Goal: Information Seeking & Learning: Learn about a topic

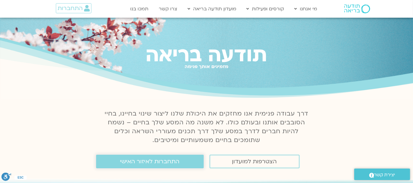
click at [137, 163] on span "התחברות לאיזור האישי" at bounding box center [149, 161] width 59 height 6
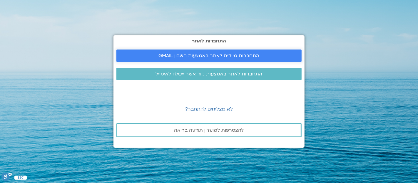
click at [215, 54] on span "התחברות מיידית לאתר באמצעות חשבון GMAIL" at bounding box center [209, 55] width 101 height 5
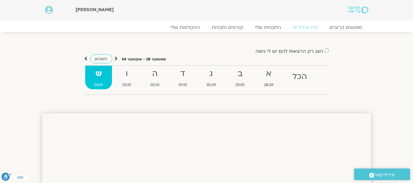
drag, startPoint x: 417, startPoint y: 36, endPoint x: 417, endPoint y: -23, distance: 59.7
click at [265, 26] on link "התכניות שלי" at bounding box center [268, 27] width 46 height 7
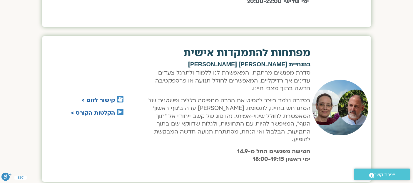
scroll to position [328, 0]
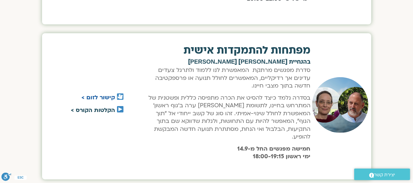
click at [85, 106] on link "הקלטות הקורס >" at bounding box center [93, 110] width 44 height 8
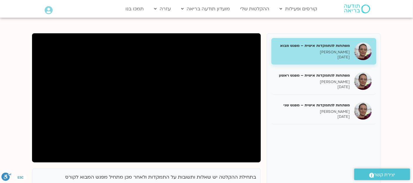
scroll to position [64, 0]
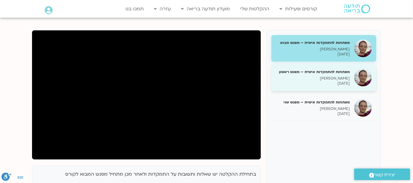
click at [324, 72] on h5 "מפתחות להתמקדות אישית – מפגש ראשון" at bounding box center [313, 71] width 74 height 5
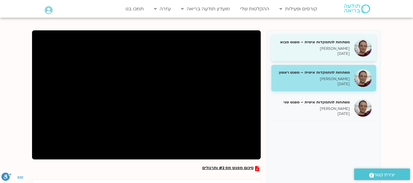
click at [317, 49] on p "[PERSON_NAME]" at bounding box center [313, 48] width 74 height 5
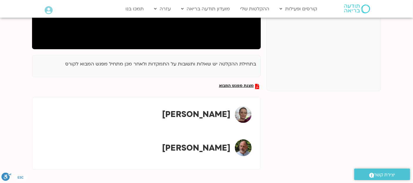
scroll to position [168, 0]
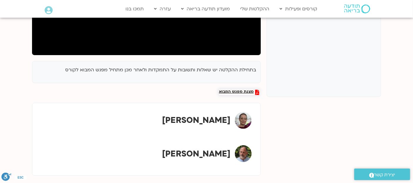
click at [241, 90] on span "מצגת מפגש המבוא" at bounding box center [236, 91] width 35 height 5
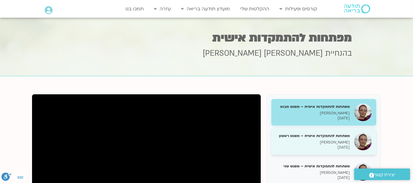
click at [316, 133] on h5 "מפתחות להתמקדות אישית – מפגש ראשון" at bounding box center [313, 135] width 74 height 5
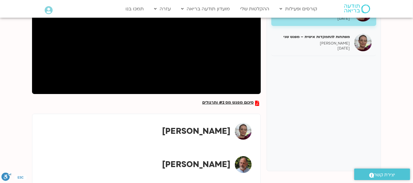
scroll to position [128, 0]
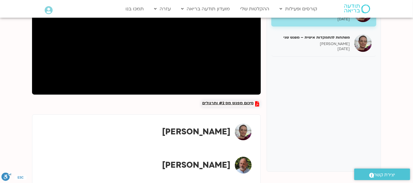
click at [219, 103] on span "סיכום מפגש מס #2 ותרגולים" at bounding box center [227, 103] width 51 height 5
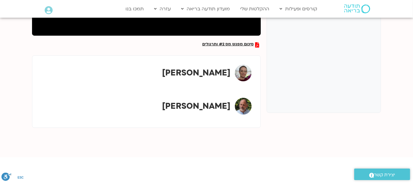
scroll to position [190, 0]
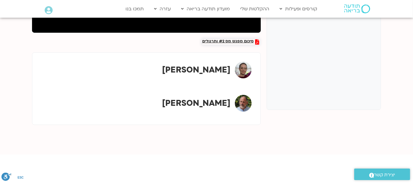
click at [235, 42] on span "סיכום מפגש מס #2 ותרגולים" at bounding box center [227, 41] width 51 height 5
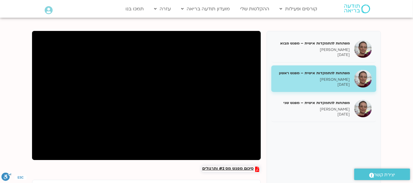
scroll to position [61, 0]
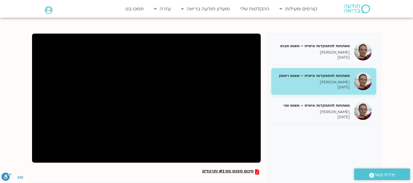
drag, startPoint x: 330, startPoint y: 111, endPoint x: 402, endPoint y: 125, distance: 73.4
click at [402, 125] on section "בתחילת ההקלטה יש שאלות ותשובות על התמקדות ולאחר מכן מתחיל מפגש המבוא לקורס סיכו…" at bounding box center [206, 150] width 413 height 268
drag, startPoint x: 337, startPoint y: 116, endPoint x: 338, endPoint y: 171, distance: 54.7
click at [338, 171] on div "מפתחות להתמקדות אישית – מפגש מבוא [PERSON_NAME] [DATE] מפתחות להתמקדות אישית – …" at bounding box center [324, 137] width 114 height 206
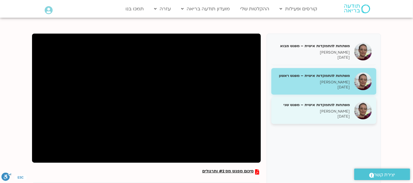
click at [343, 115] on p "[DATE]" at bounding box center [313, 116] width 74 height 5
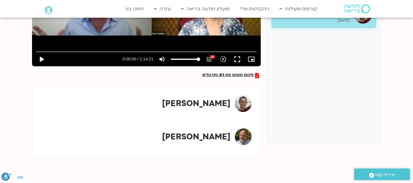
scroll to position [164, 0]
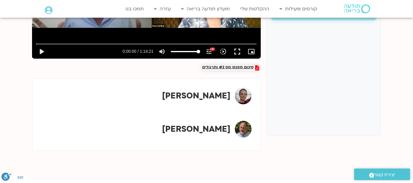
click at [218, 67] on span "סיכום מפגש מס #2 ותרגולים" at bounding box center [227, 67] width 51 height 5
click at [234, 66] on span "סיכום מפגש מס #2 ותרגולים" at bounding box center [227, 67] width 51 height 5
click at [338, 66] on div "מפתחות להתמקדות אישית – מפגש מבוא [PERSON_NAME] [DATE] מפתחות להתמקדות אישית – …" at bounding box center [324, 33] width 114 height 206
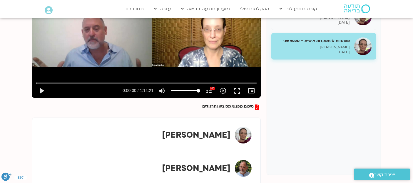
scroll to position [131, 0]
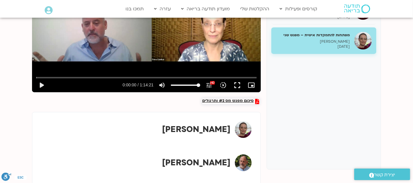
click at [232, 101] on span "סיכום מפגש מס #2 ותרגולים" at bounding box center [227, 100] width 51 height 5
